Goal: Download file/media

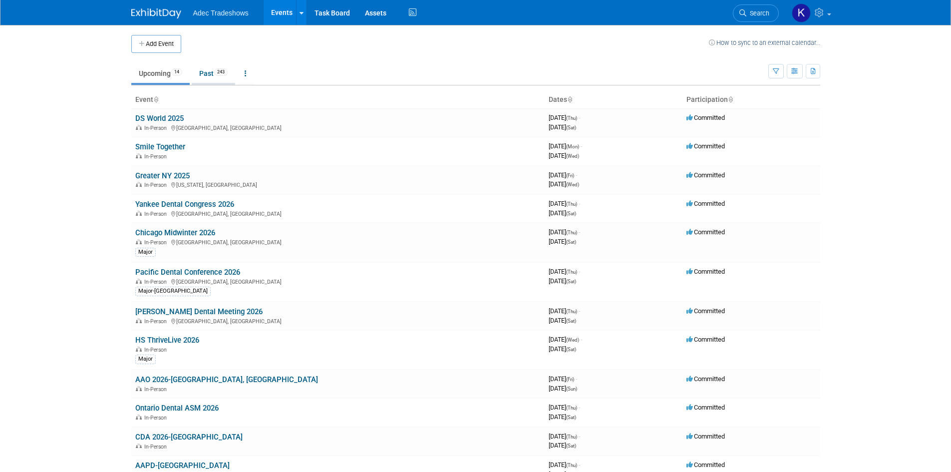
click at [209, 75] on link "Past 243" at bounding box center [213, 73] width 43 height 19
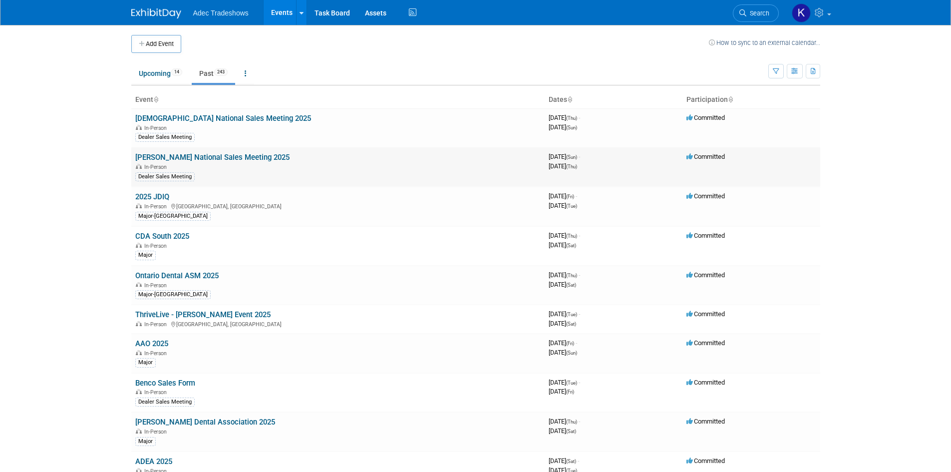
click at [214, 158] on link "[PERSON_NAME] National Sales Meeting 2025" at bounding box center [212, 157] width 154 height 9
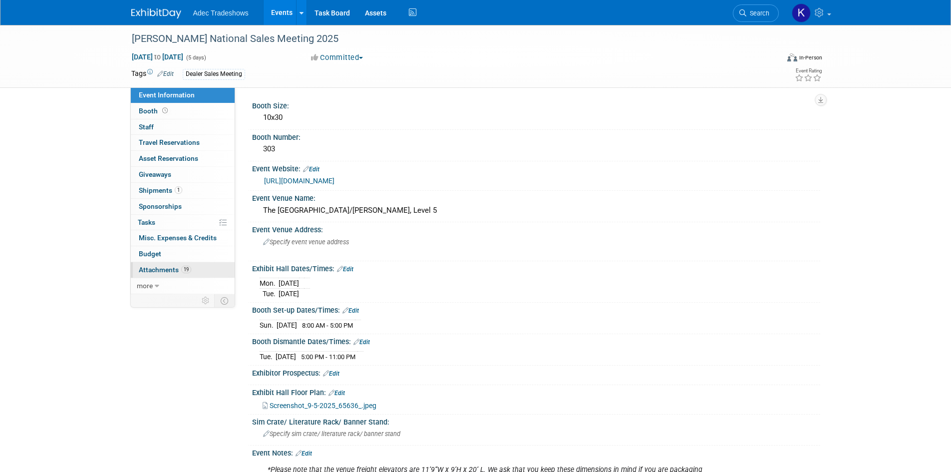
click at [163, 268] on span "Attachments 19" at bounding box center [165, 270] width 52 height 8
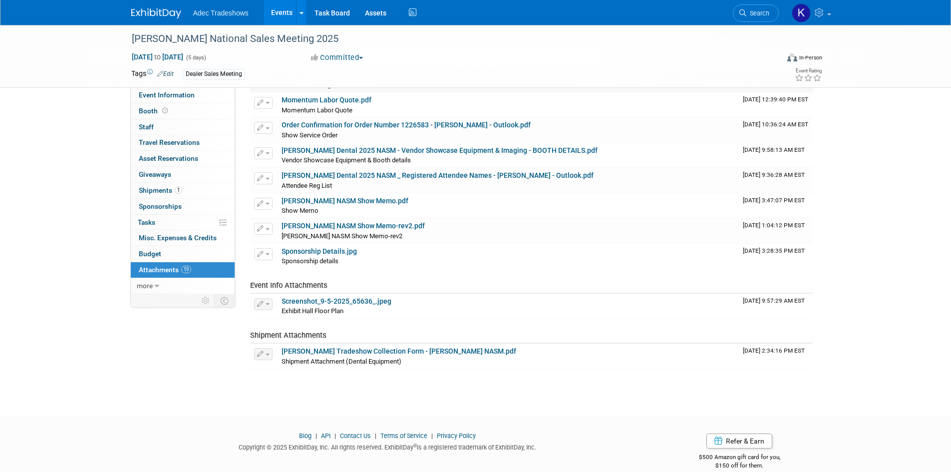
scroll to position [322, 0]
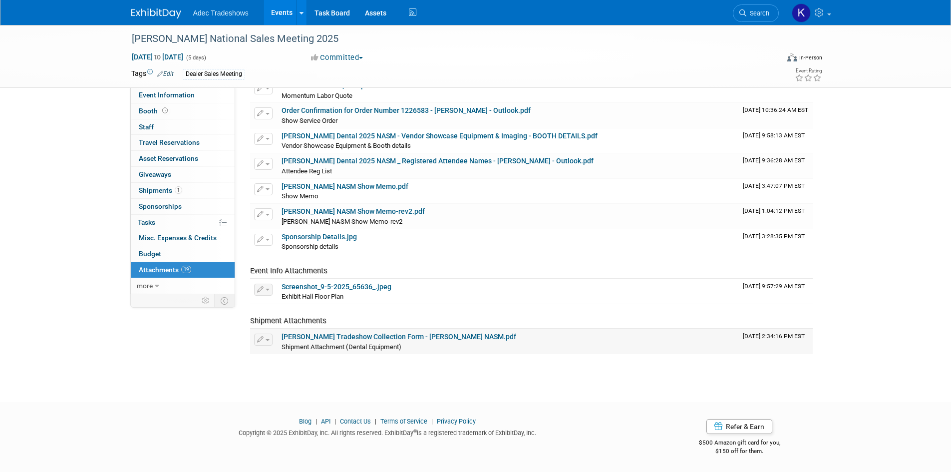
click at [436, 333] on link "Maddox Tradeshow Collection Form - Patterson NASM.pdf" at bounding box center [399, 337] width 235 height 8
click at [145, 253] on span "Budget" at bounding box center [150, 254] width 22 height 8
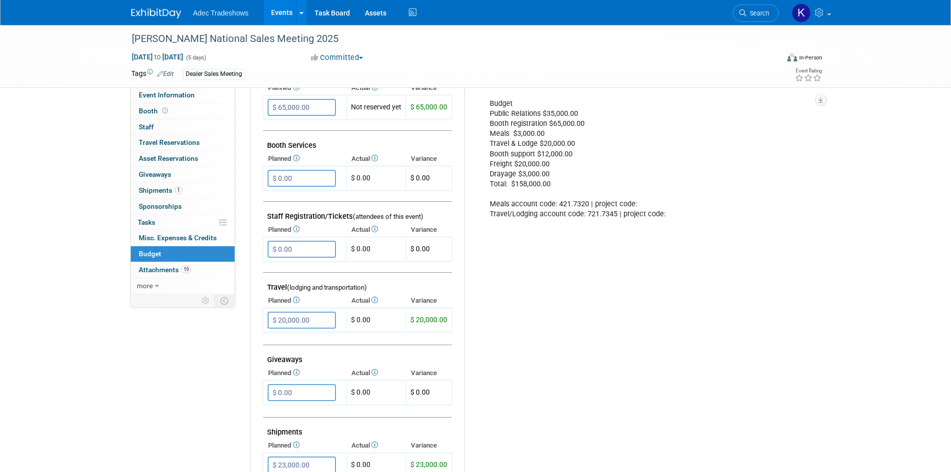
scroll to position [200, 0]
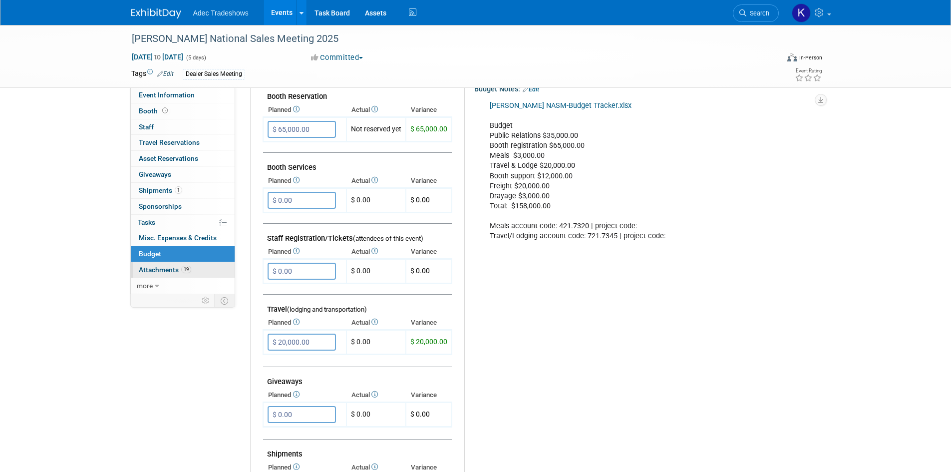
click at [166, 266] on span "Attachments 19" at bounding box center [165, 270] width 52 height 8
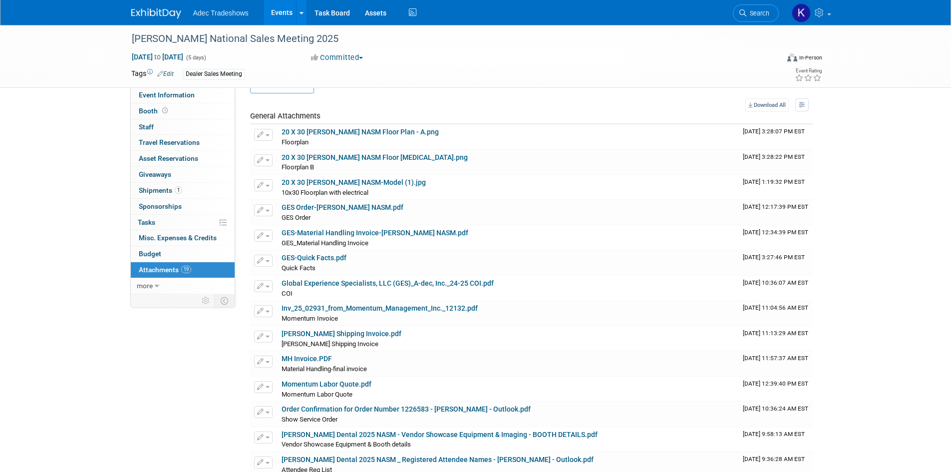
scroll to position [0, 0]
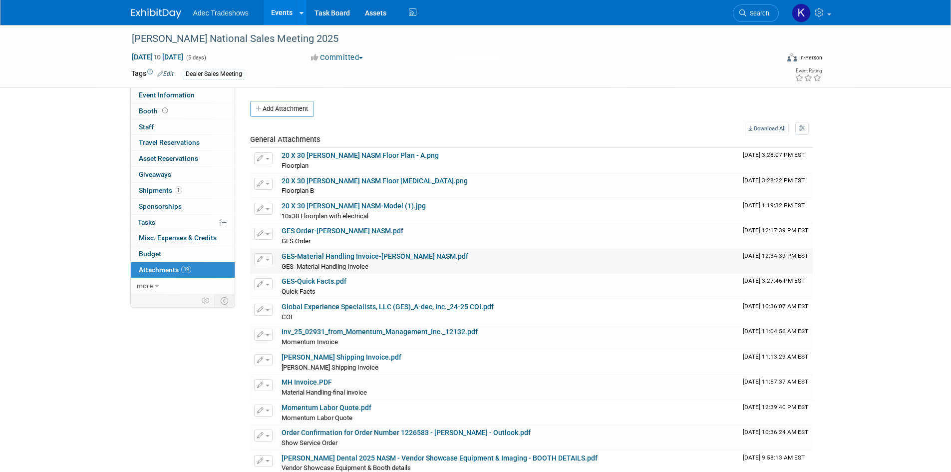
click at [392, 255] on link "GES-Material Handling Invoice-Patterson NASM.pdf" at bounding box center [375, 256] width 187 height 8
click at [310, 329] on link "Inv_25_02931_from_Momentum_Management_Inc._12132.pdf" at bounding box center [380, 332] width 196 height 8
click at [362, 358] on link "Maddox Shipping Invoice.pdf" at bounding box center [342, 357] width 120 height 8
